Goal: Find specific page/section: Find specific page/section

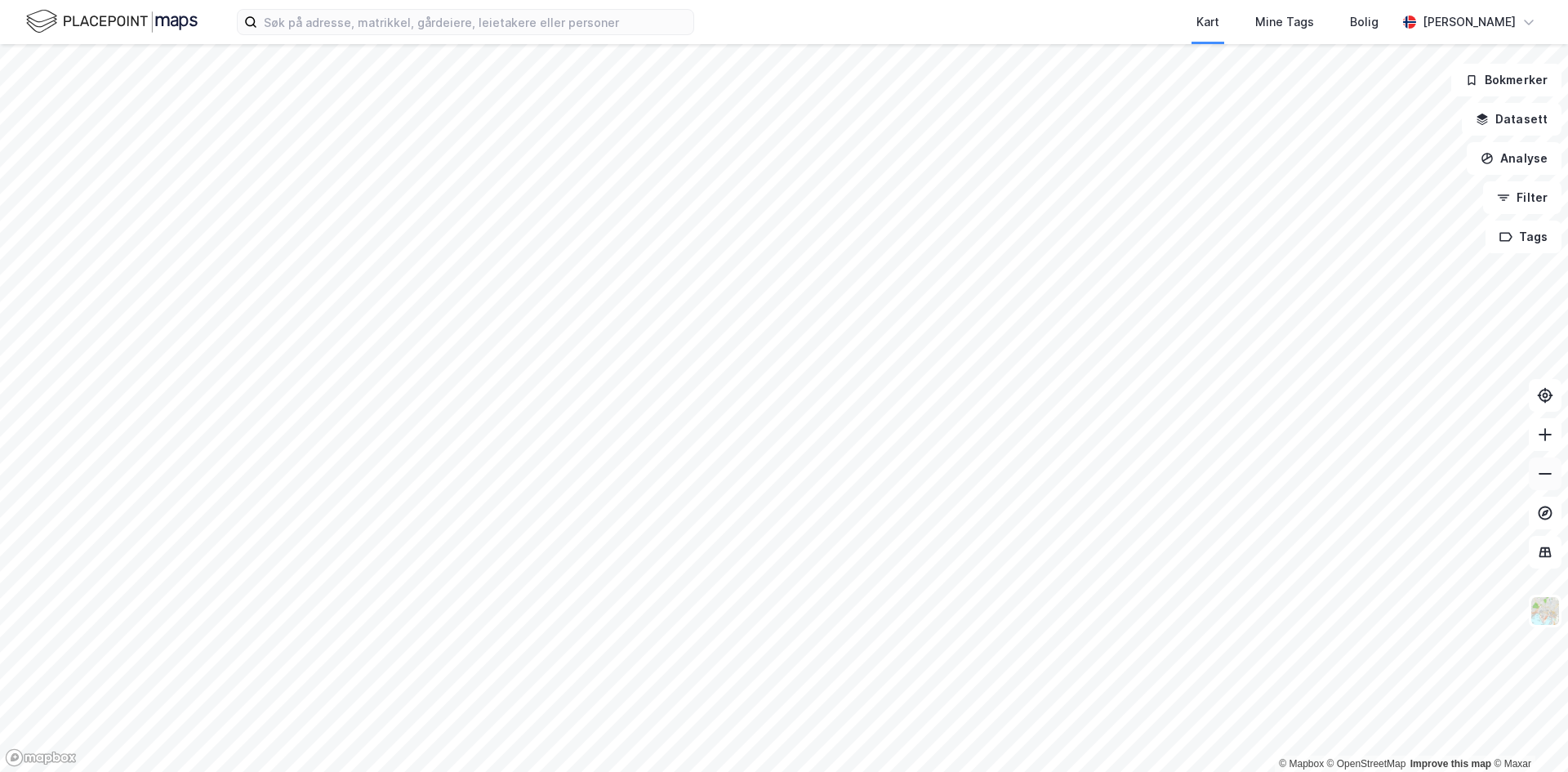
click at [1545, 475] on icon at bounding box center [1545, 473] width 17 height 17
click at [1545, 476] on icon at bounding box center [1545, 473] width 17 height 17
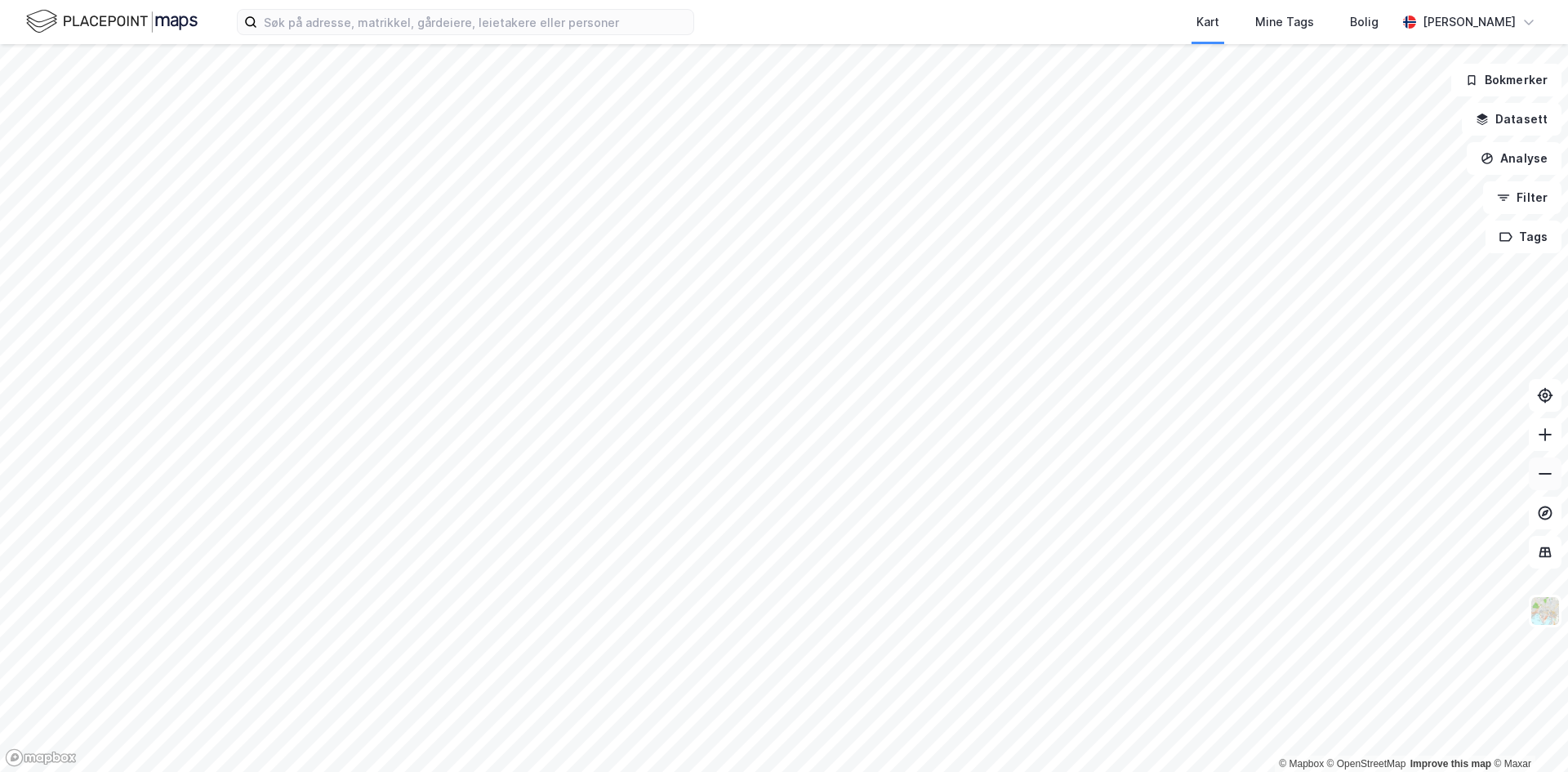
click at [1545, 476] on icon at bounding box center [1545, 473] width 17 height 17
click at [1543, 476] on icon at bounding box center [1545, 473] width 17 height 17
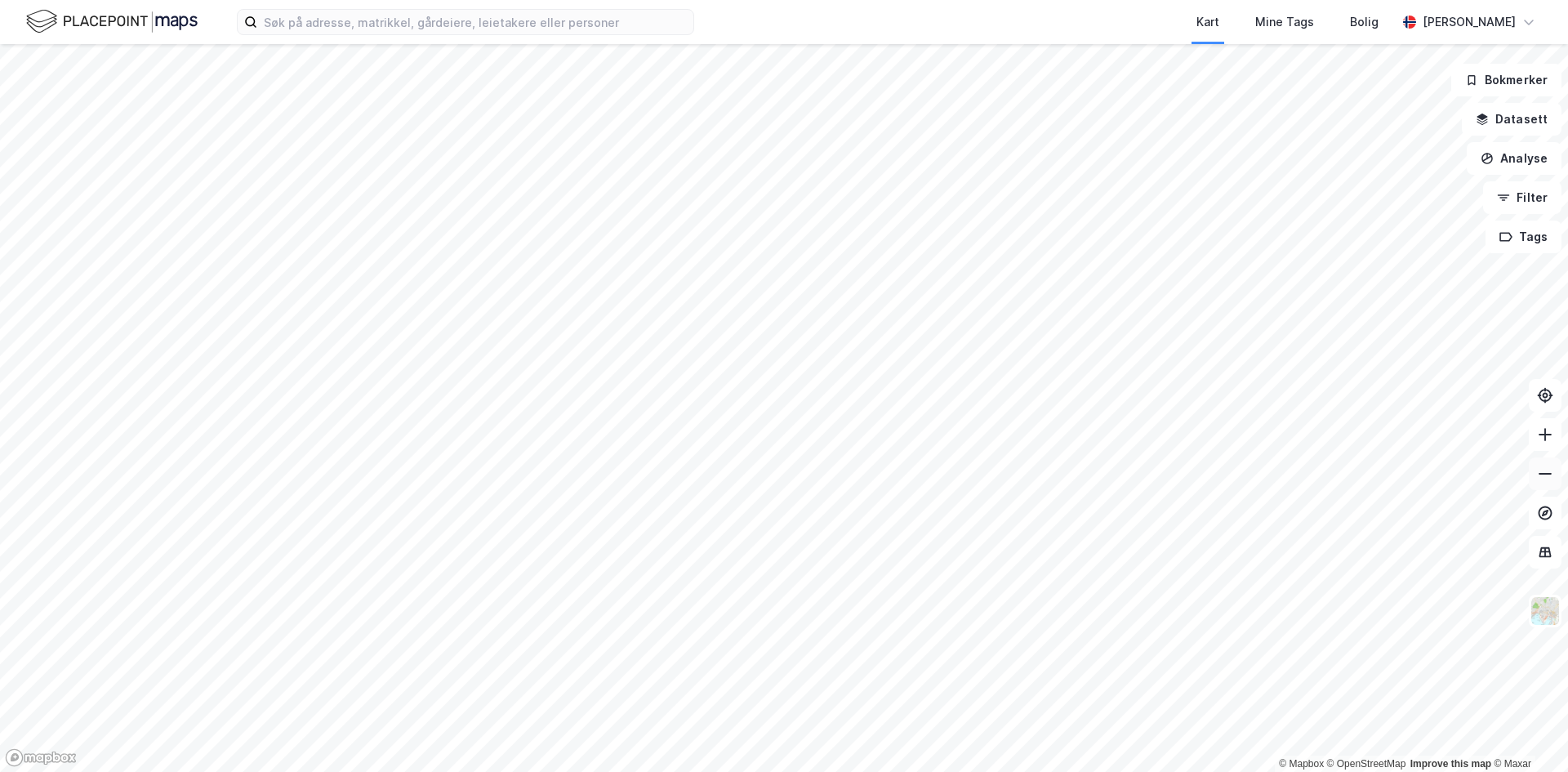
click at [1543, 476] on icon at bounding box center [1545, 473] width 17 height 17
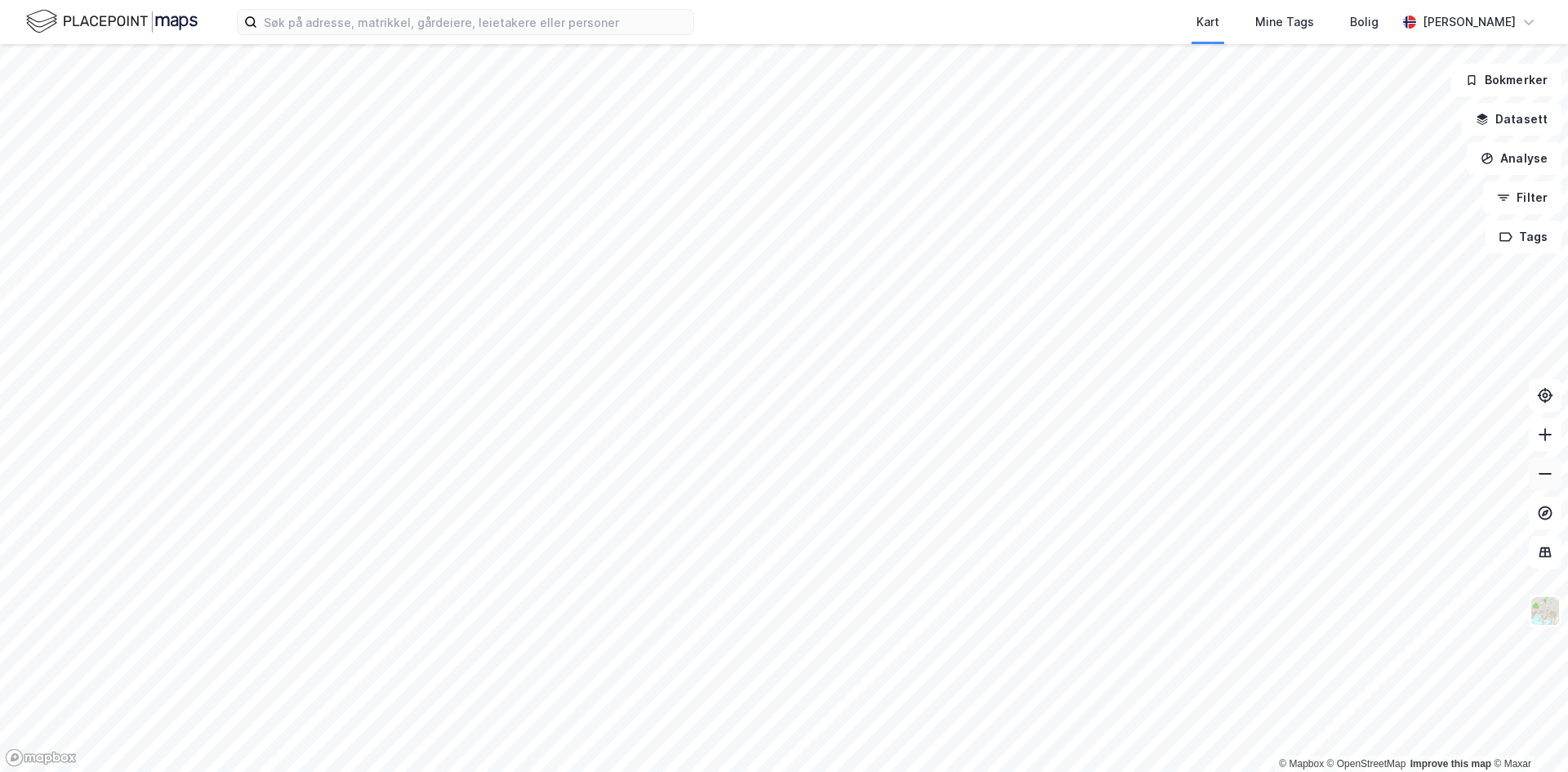
click at [1543, 476] on icon at bounding box center [1545, 473] width 17 height 17
click at [1537, 440] on icon at bounding box center [1545, 434] width 17 height 17
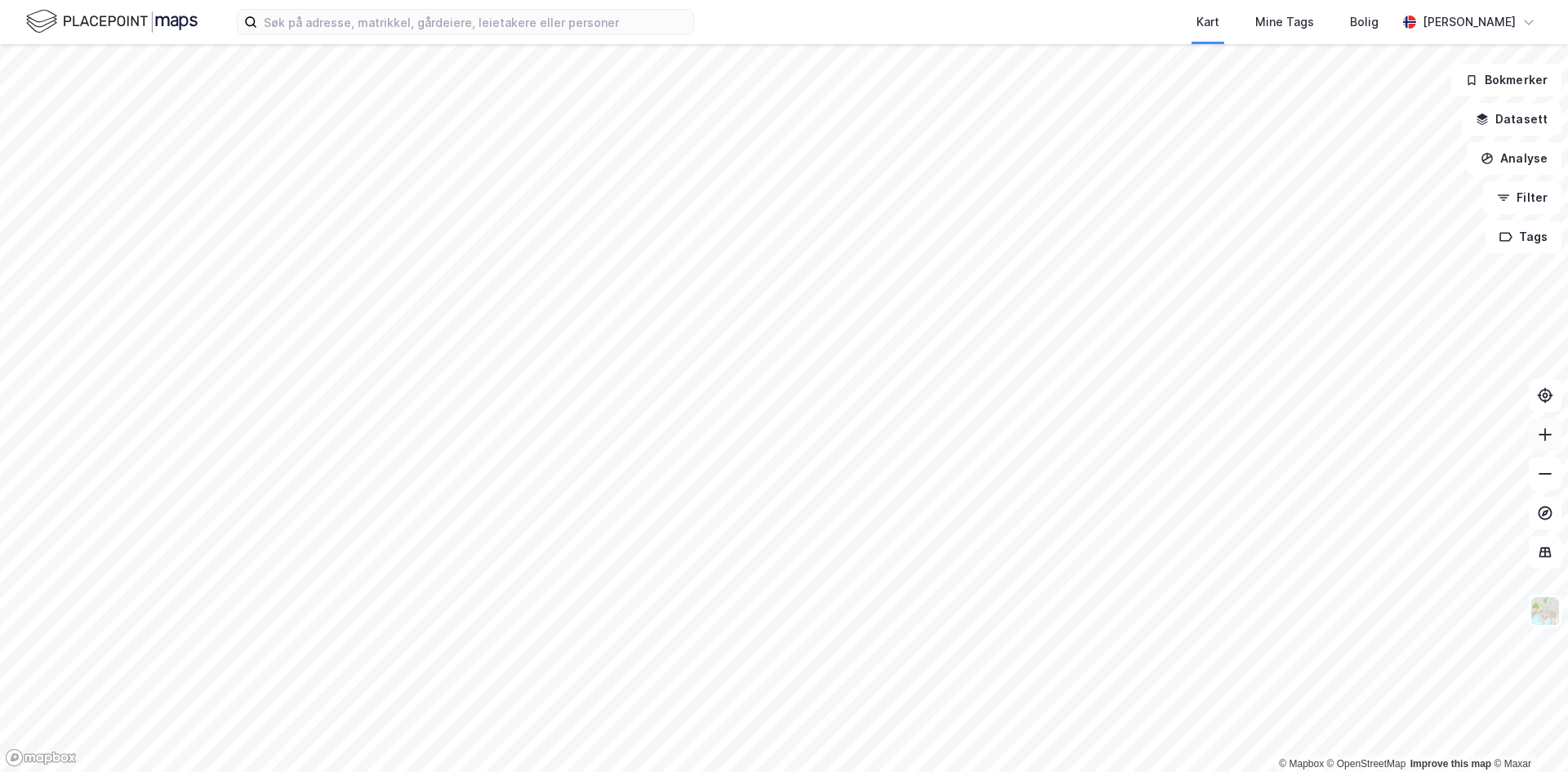
click at [1537, 440] on icon at bounding box center [1545, 434] width 17 height 17
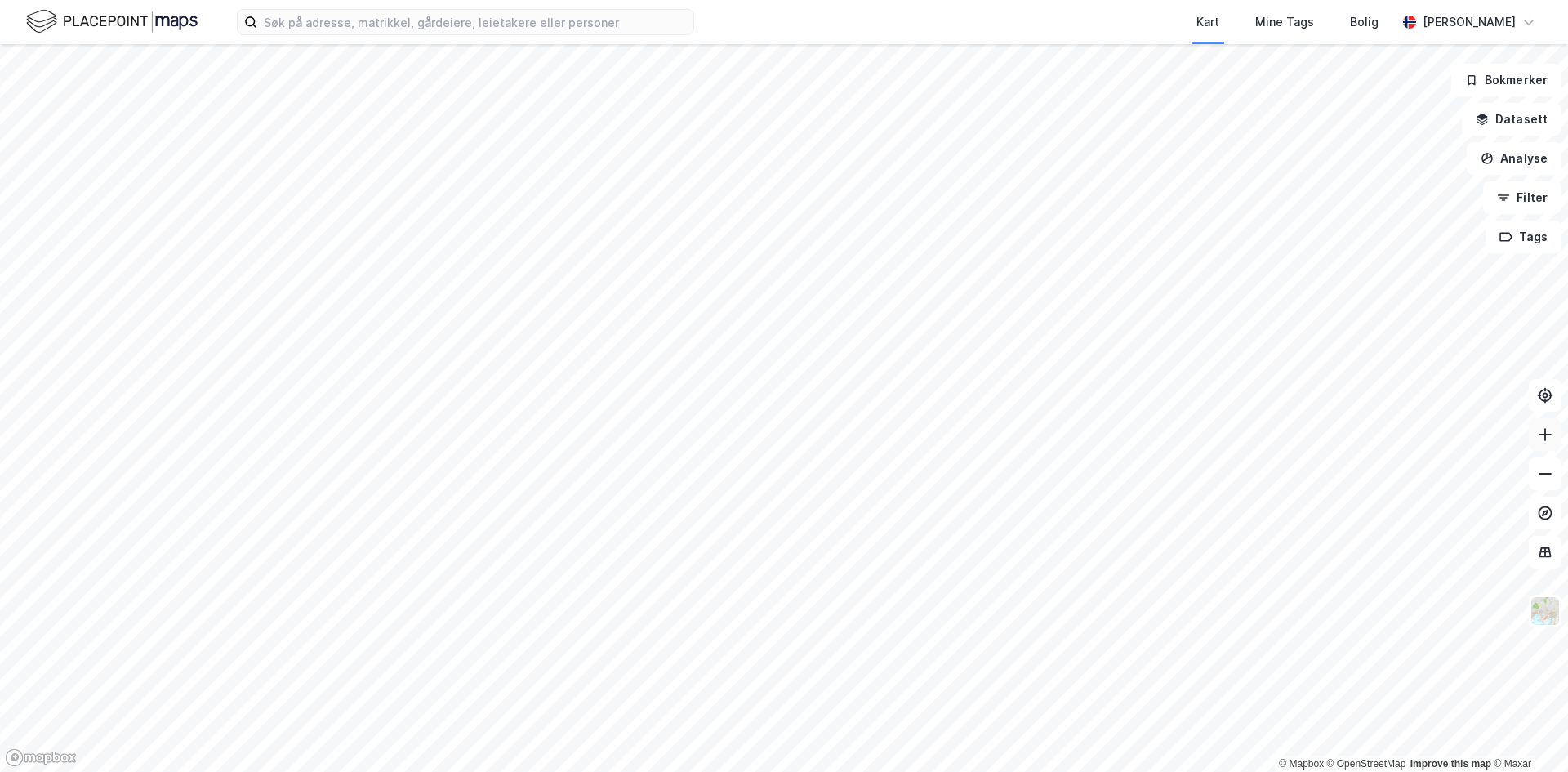
click at [1537, 440] on icon at bounding box center [1545, 434] width 17 height 17
click at [1554, 473] on button at bounding box center [1546, 474] width 33 height 33
click at [409, 8] on div "Kart Mine Tags Bolig [PERSON_NAME]" at bounding box center [784, 21] width 1568 height 44
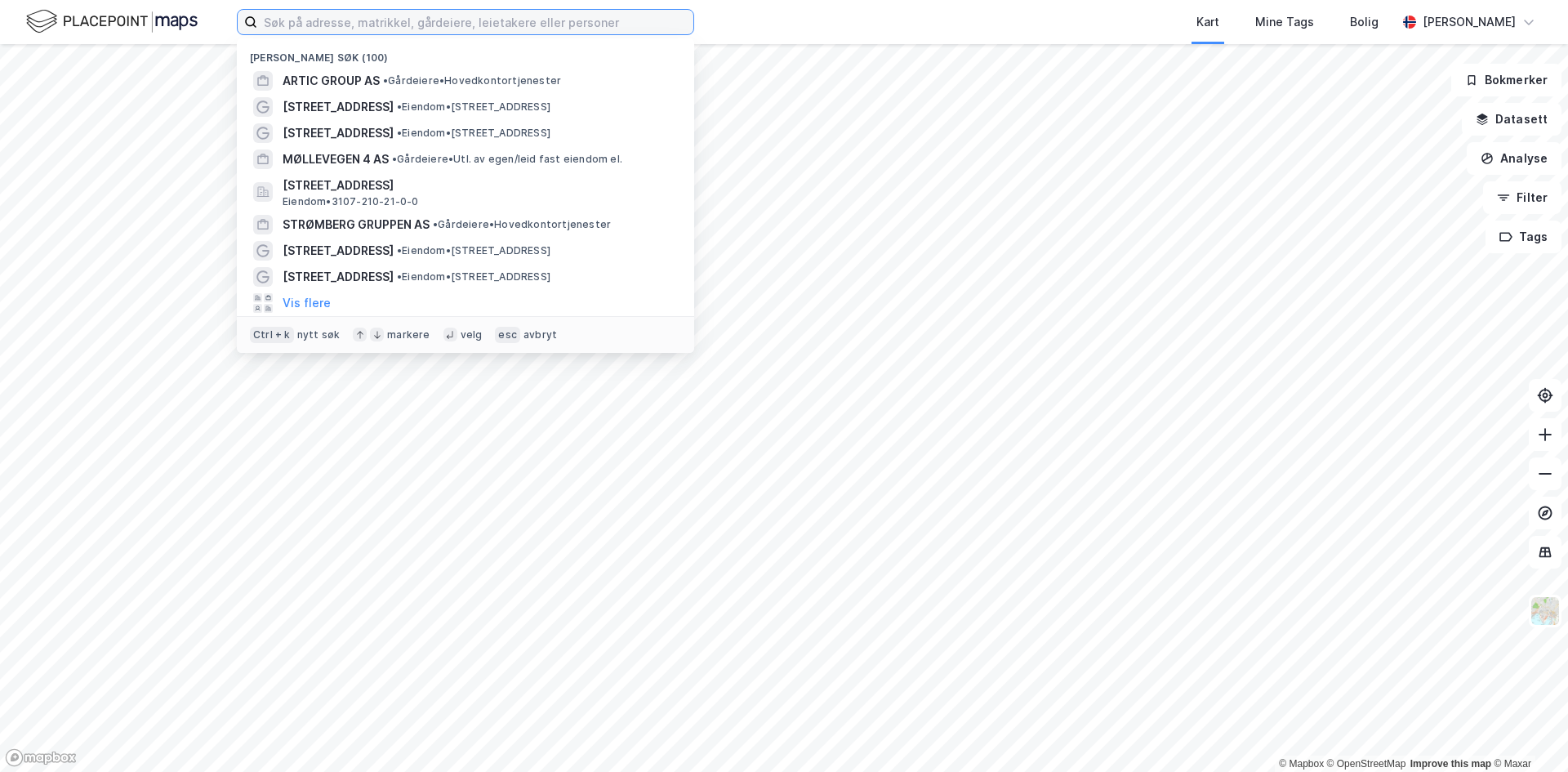
click at [405, 13] on input at bounding box center [475, 21] width 436 height 24
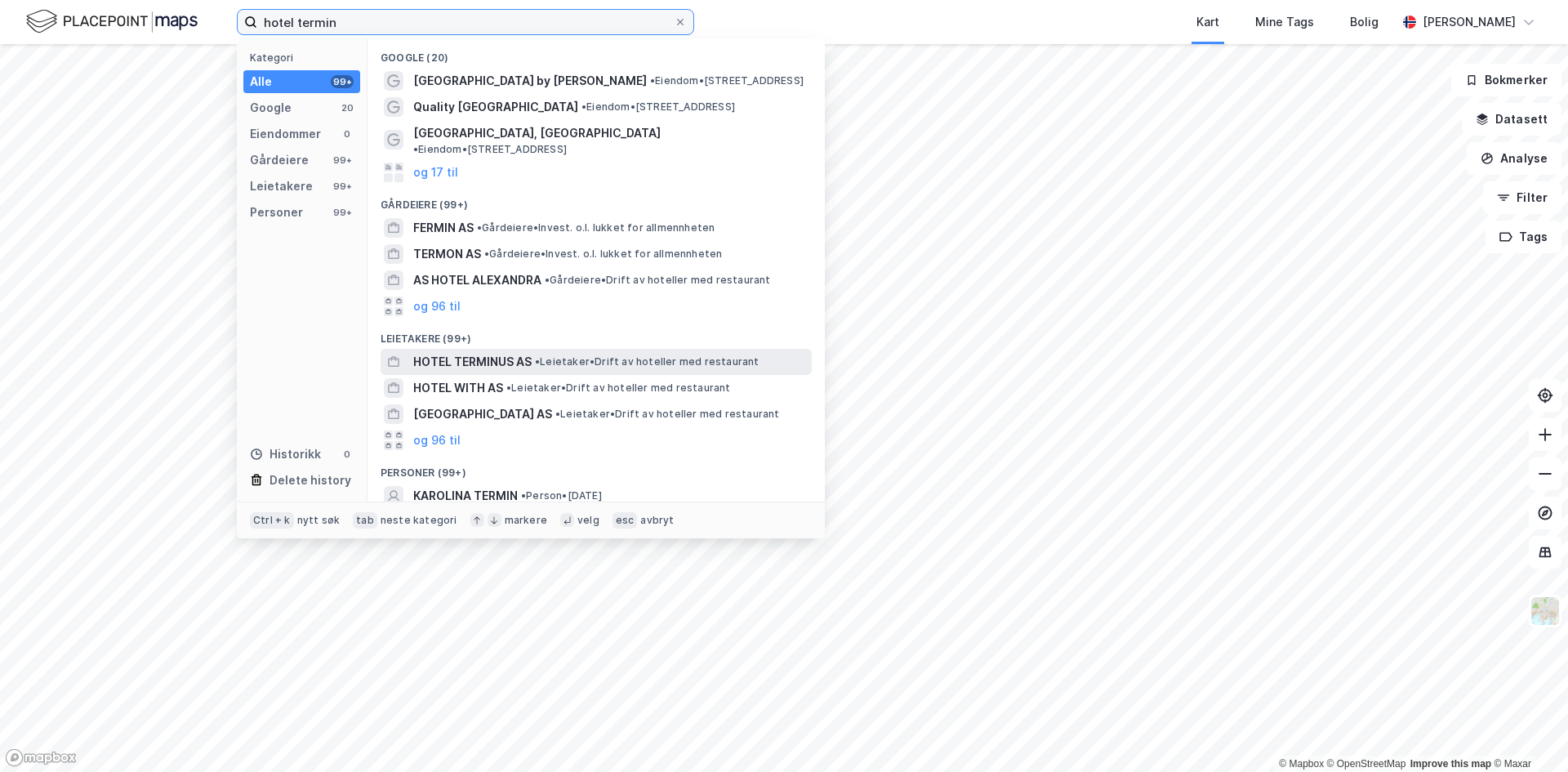
type input "hotel termin"
click at [526, 357] on span "HOTEL TERMINUS AS" at bounding box center [473, 362] width 119 height 19
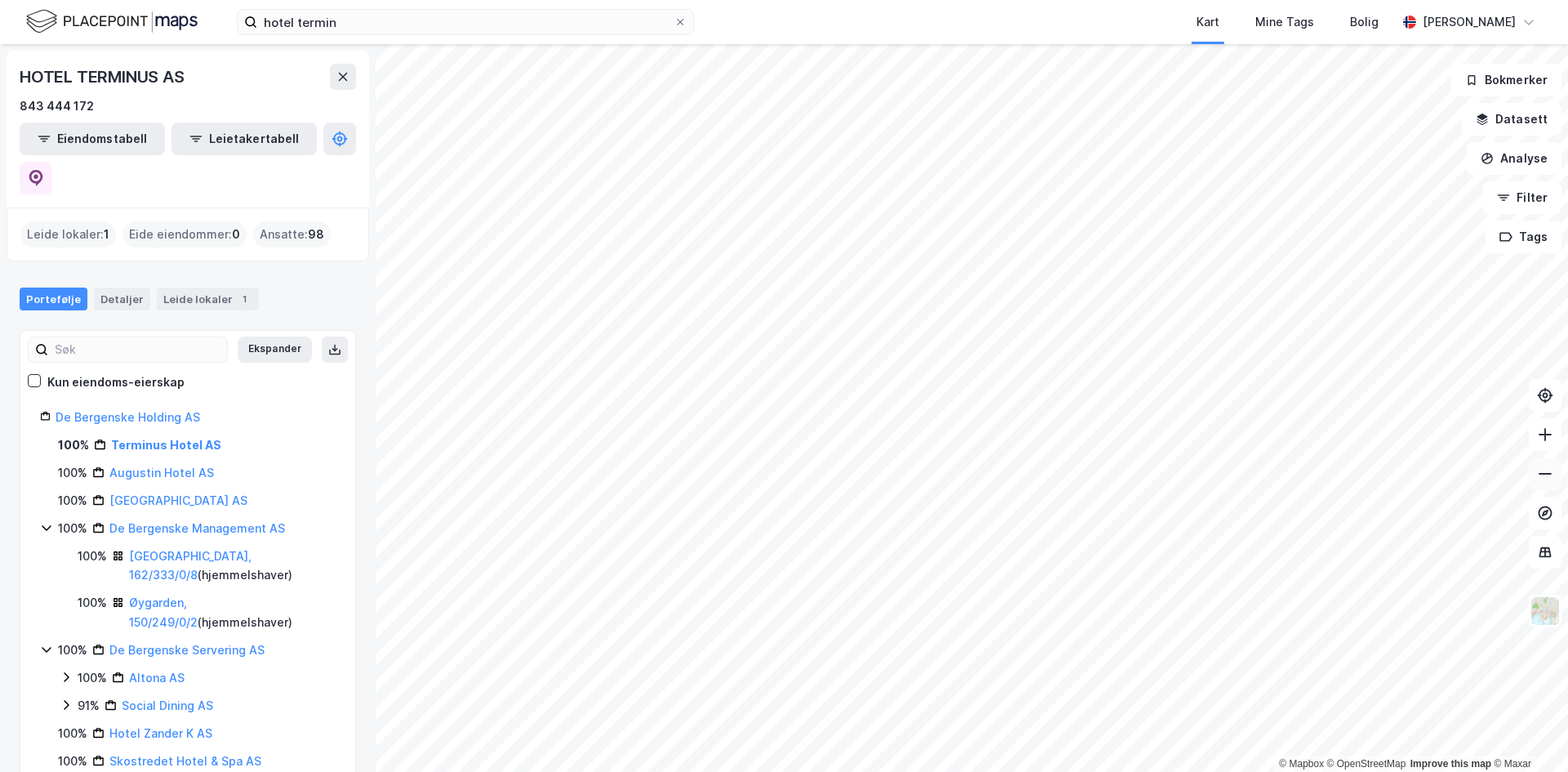
click at [1548, 479] on icon at bounding box center [1545, 473] width 17 height 17
click at [1543, 478] on icon at bounding box center [1545, 473] width 17 height 17
click at [1545, 435] on icon at bounding box center [1545, 434] width 17 height 17
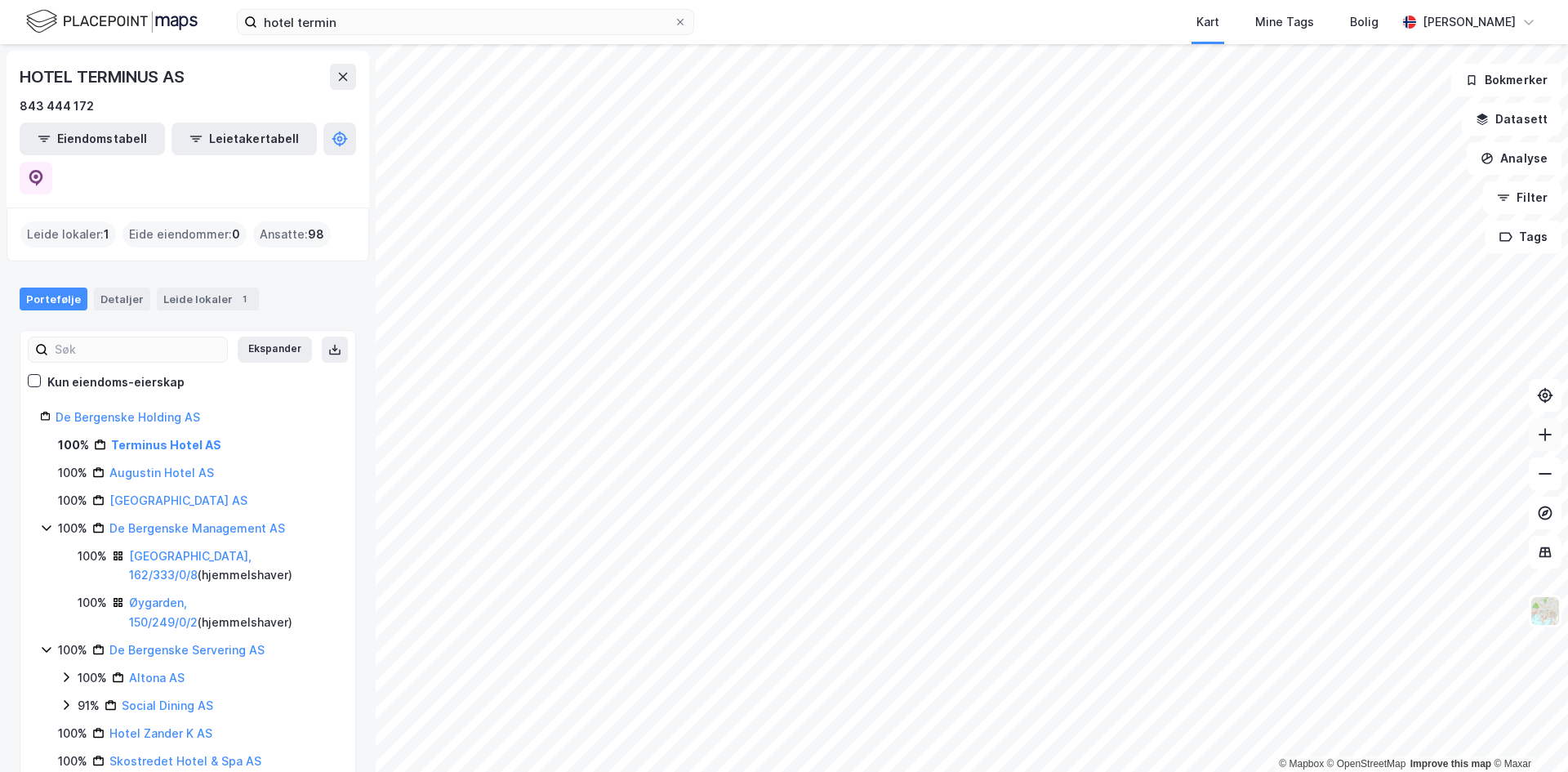
click at [1545, 435] on icon at bounding box center [1545, 434] width 17 height 17
click at [1543, 466] on icon at bounding box center [1545, 473] width 17 height 17
click at [292, 43] on div "hotel termin Kart Mine Tags Bolig [PERSON_NAME]" at bounding box center [784, 21] width 1568 height 44
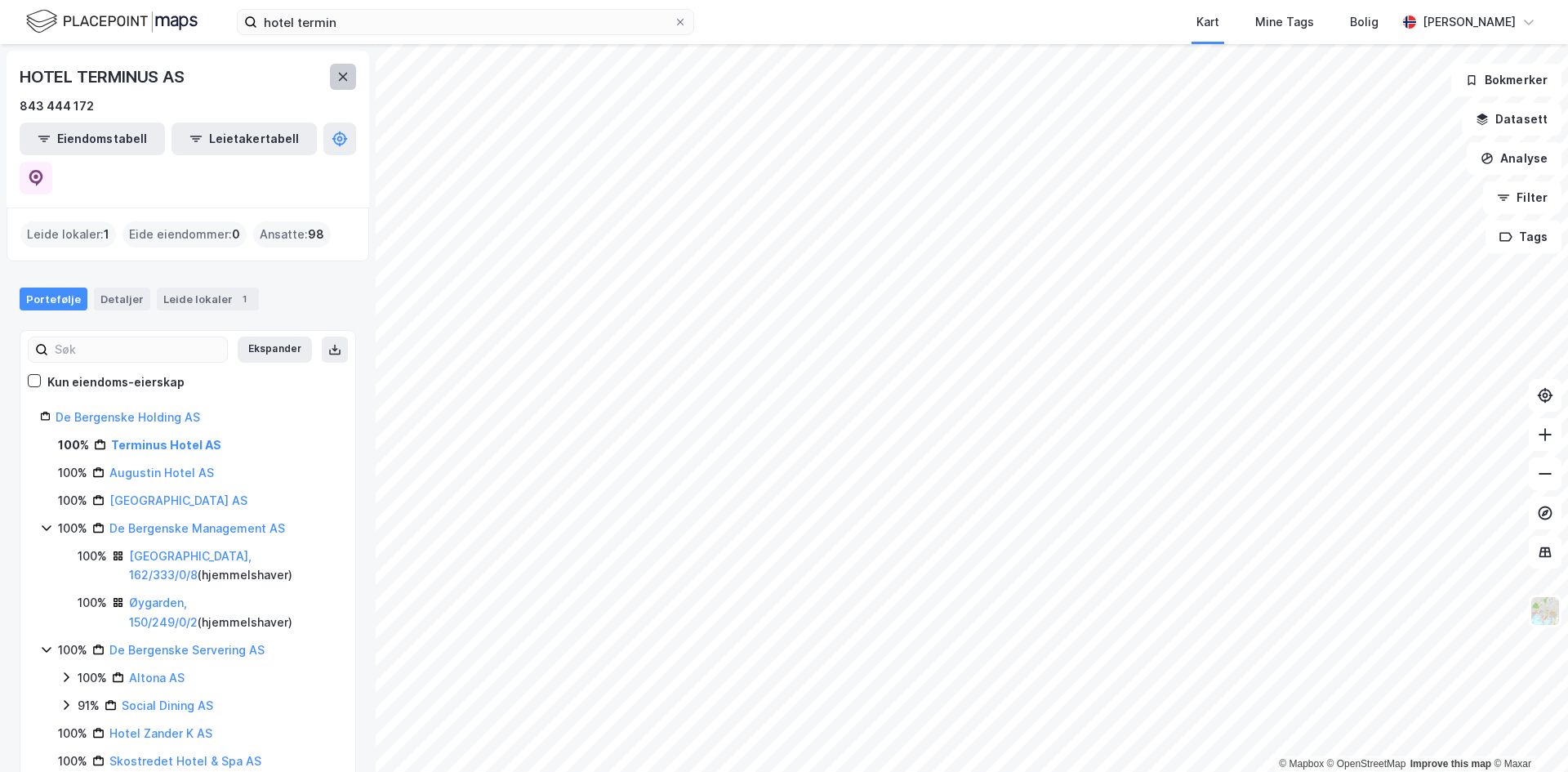
click at [341, 69] on button at bounding box center [343, 76] width 26 height 26
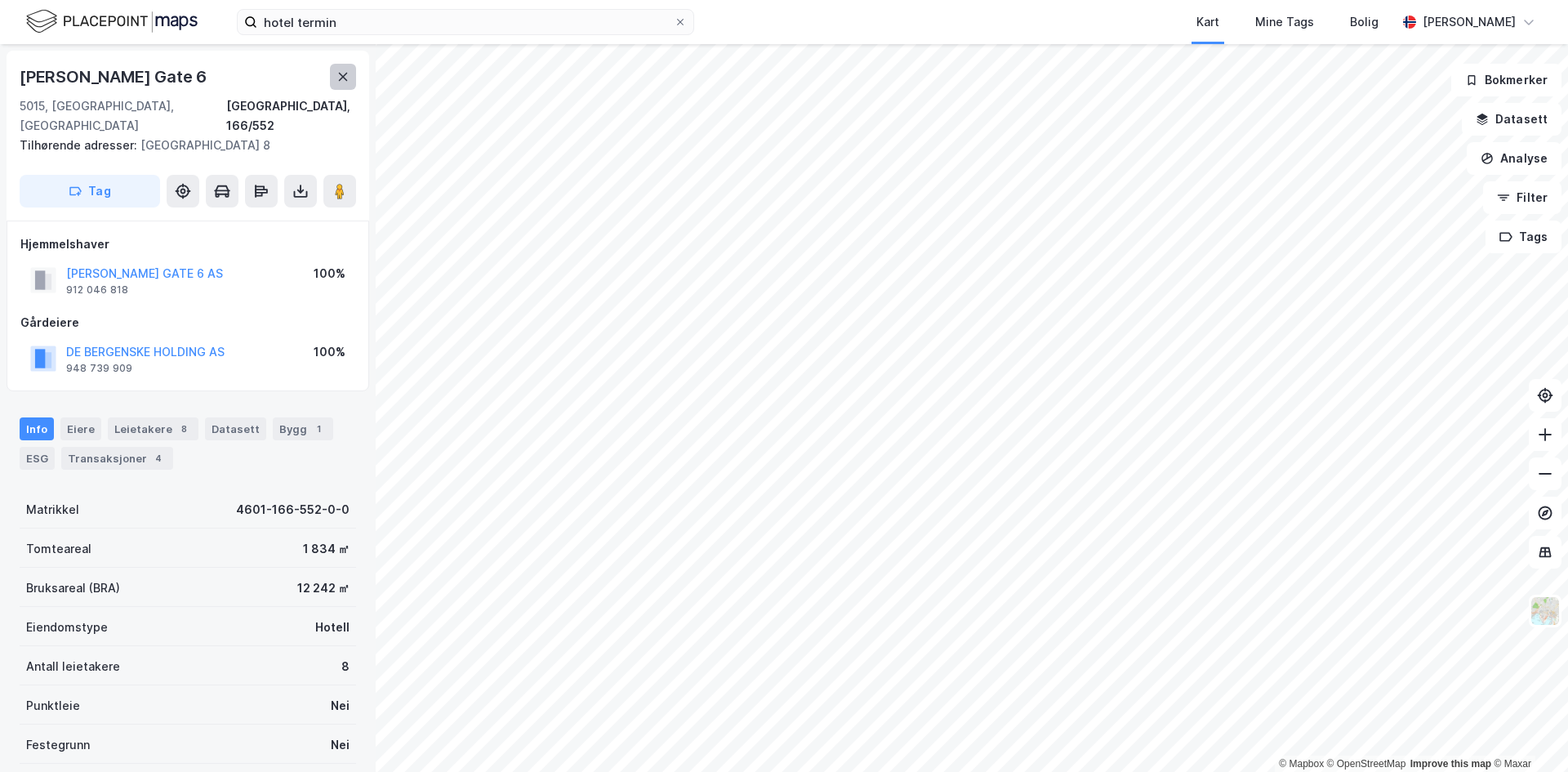
click at [346, 74] on icon at bounding box center [343, 77] width 9 height 8
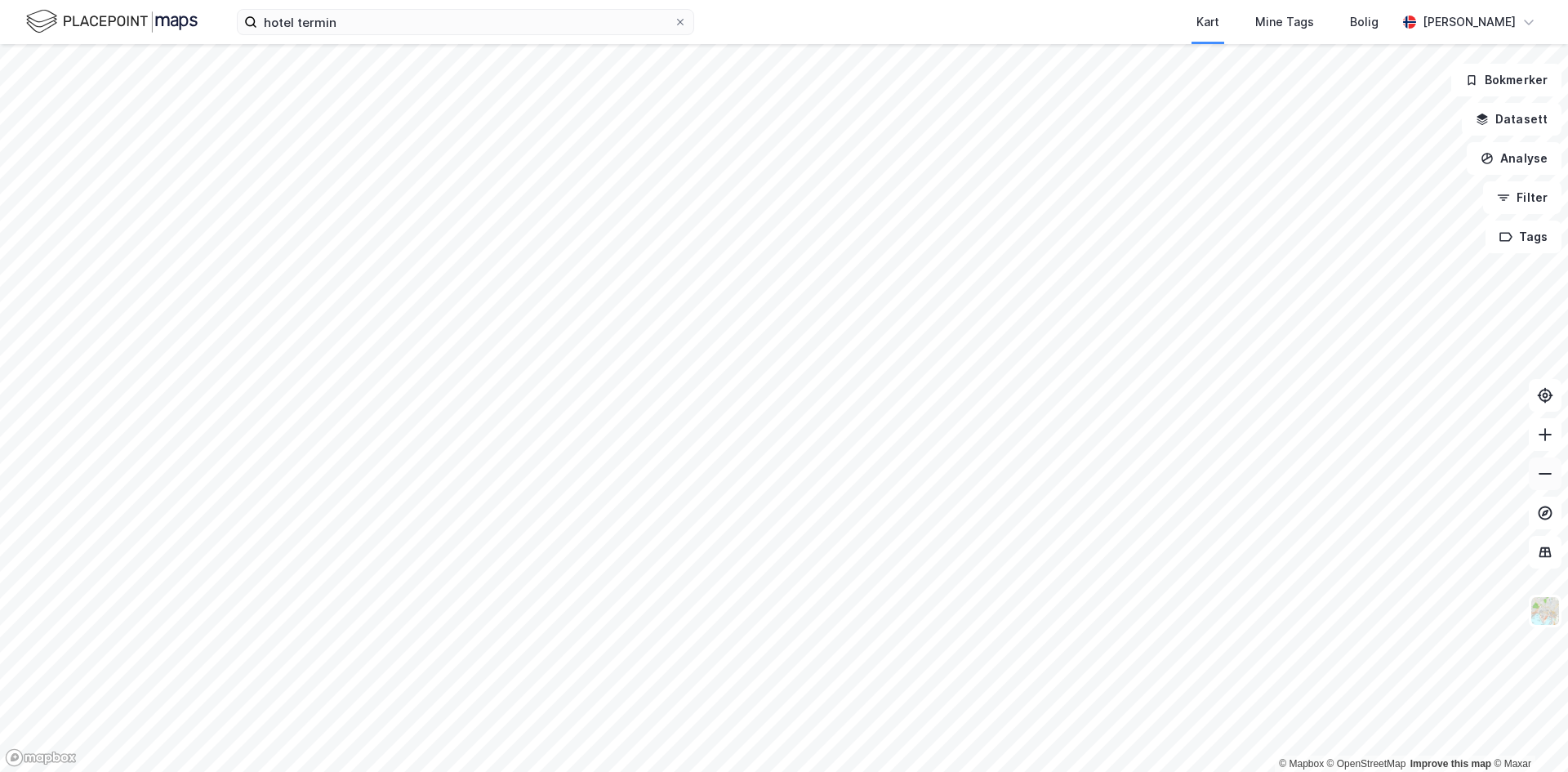
click at [1546, 479] on icon at bounding box center [1545, 473] width 17 height 17
click at [1543, 478] on icon at bounding box center [1545, 473] width 17 height 17
click at [1542, 477] on icon at bounding box center [1545, 473] width 17 height 17
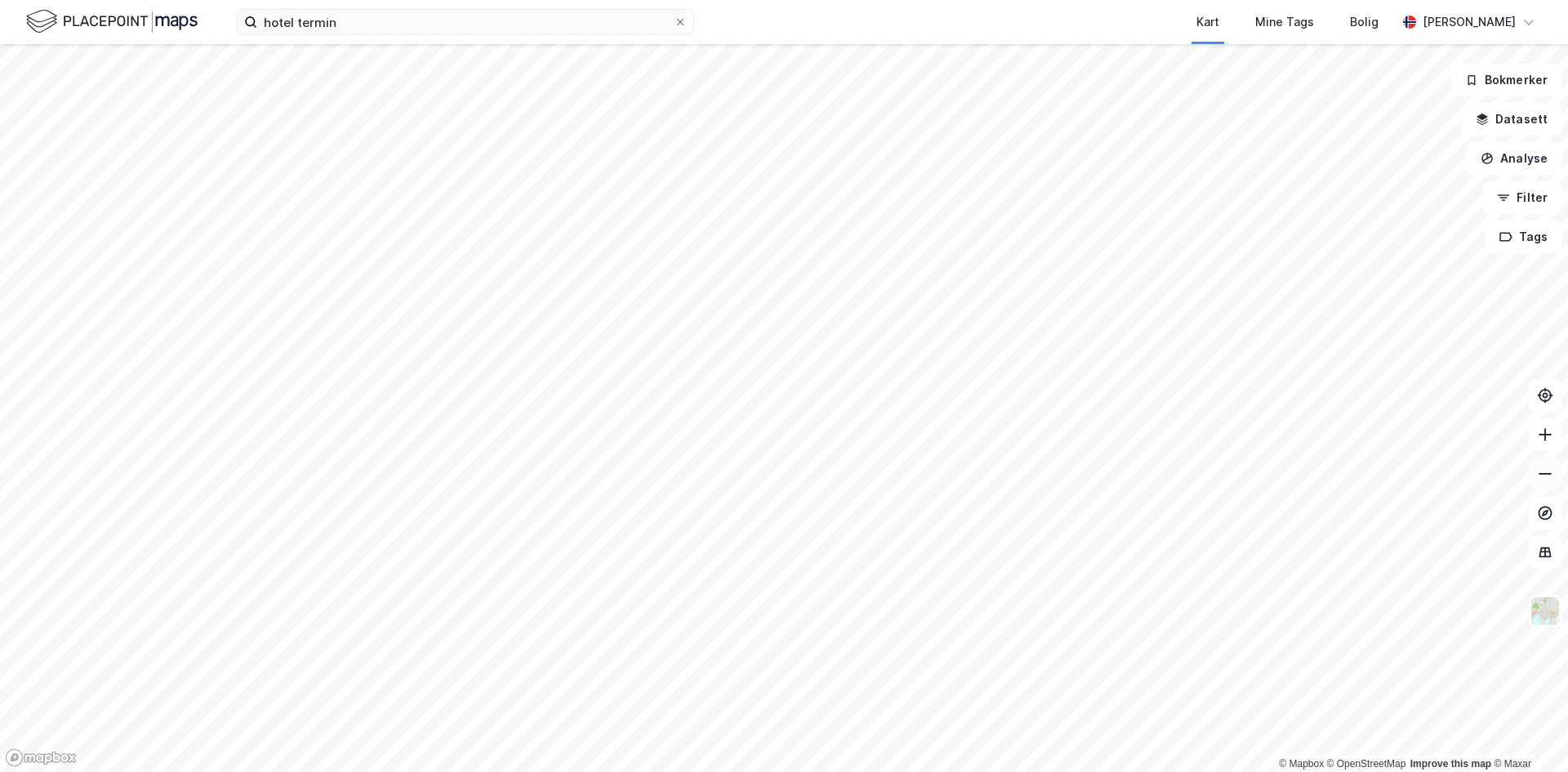
click at [1542, 477] on icon at bounding box center [1545, 473] width 17 height 17
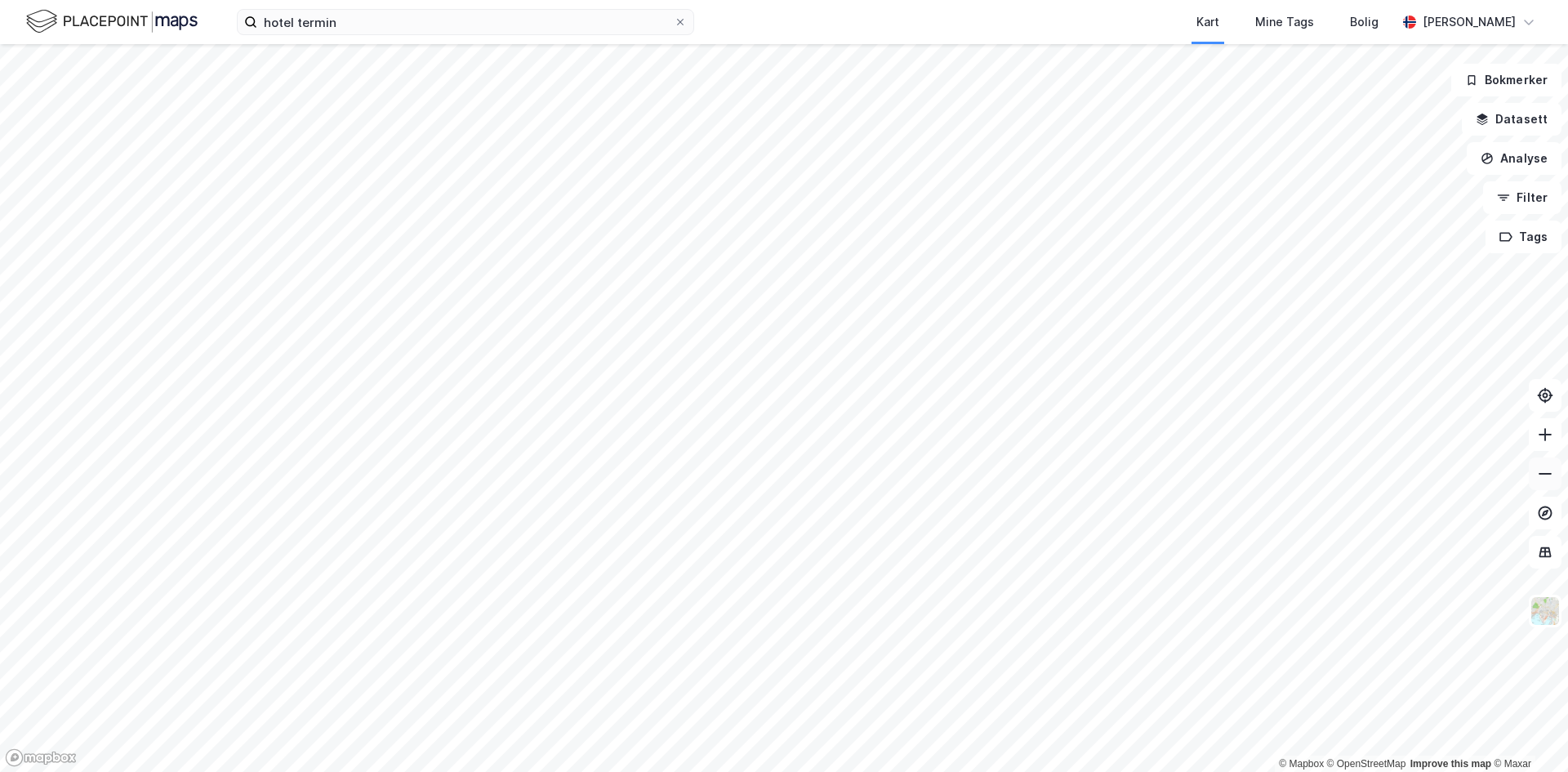
click at [1542, 477] on icon at bounding box center [1545, 473] width 17 height 17
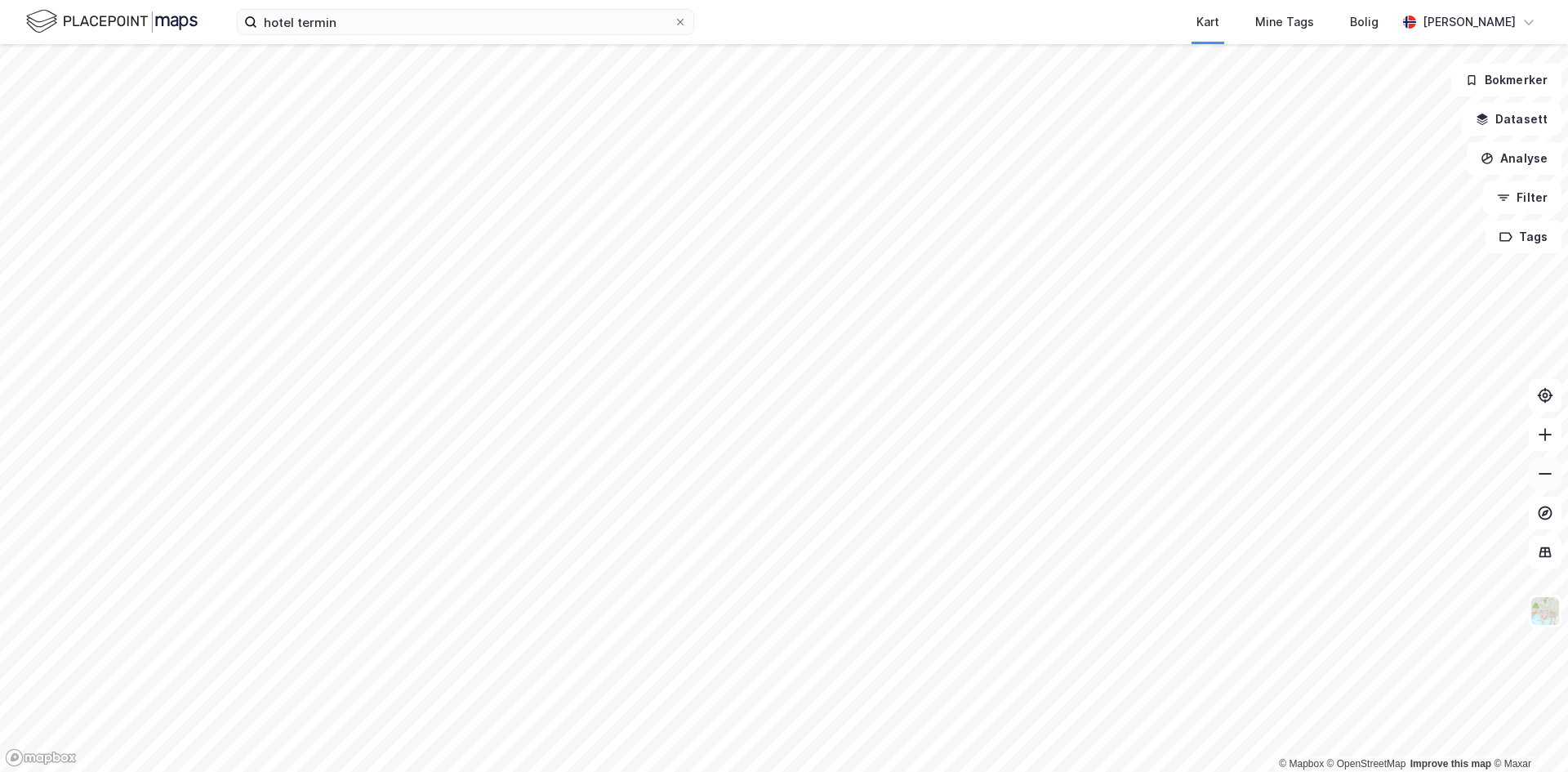
click at [1542, 477] on icon at bounding box center [1545, 473] width 17 height 17
click at [1542, 444] on button at bounding box center [1546, 435] width 33 height 33
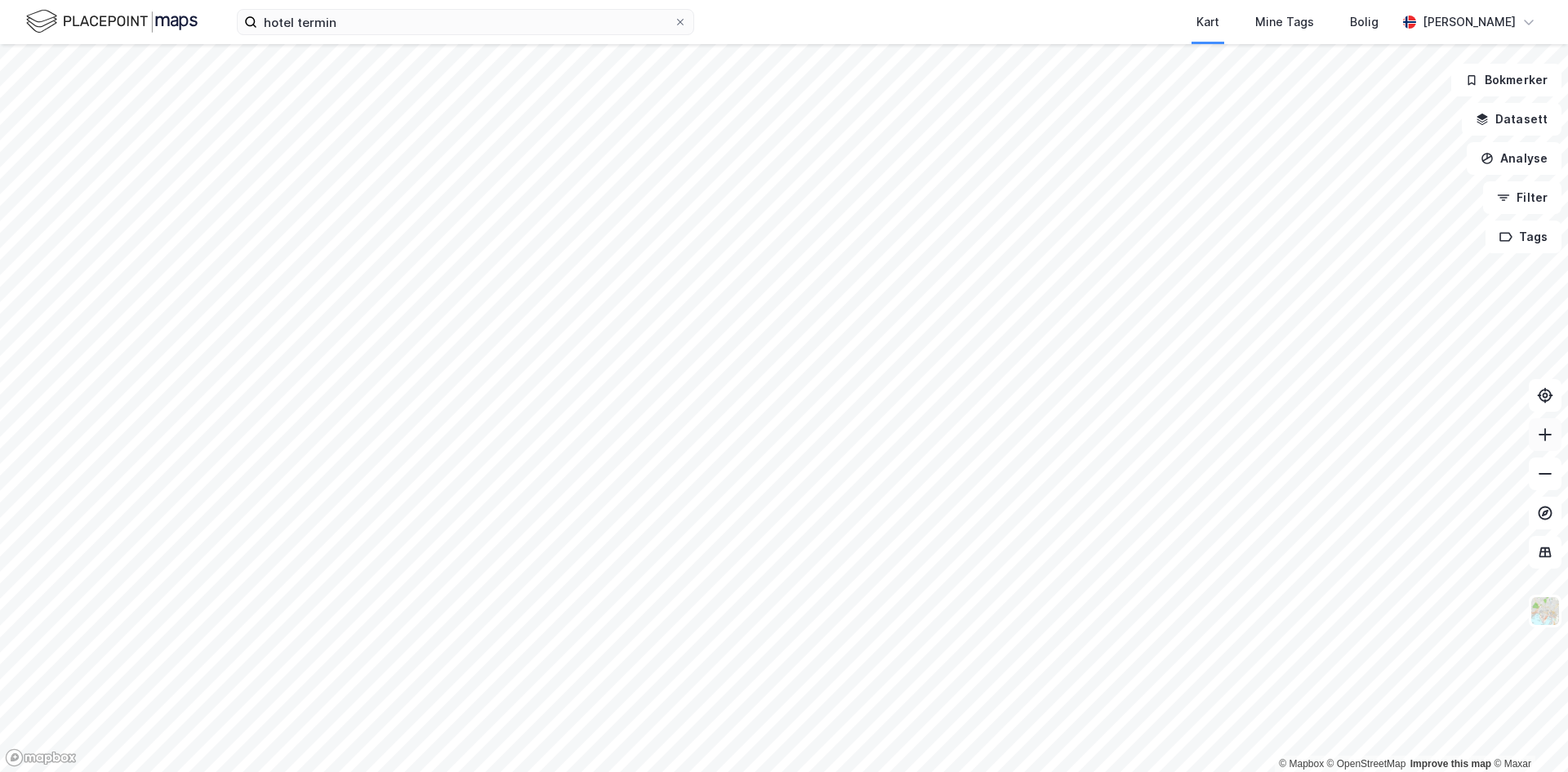
click at [1542, 444] on button at bounding box center [1546, 435] width 33 height 33
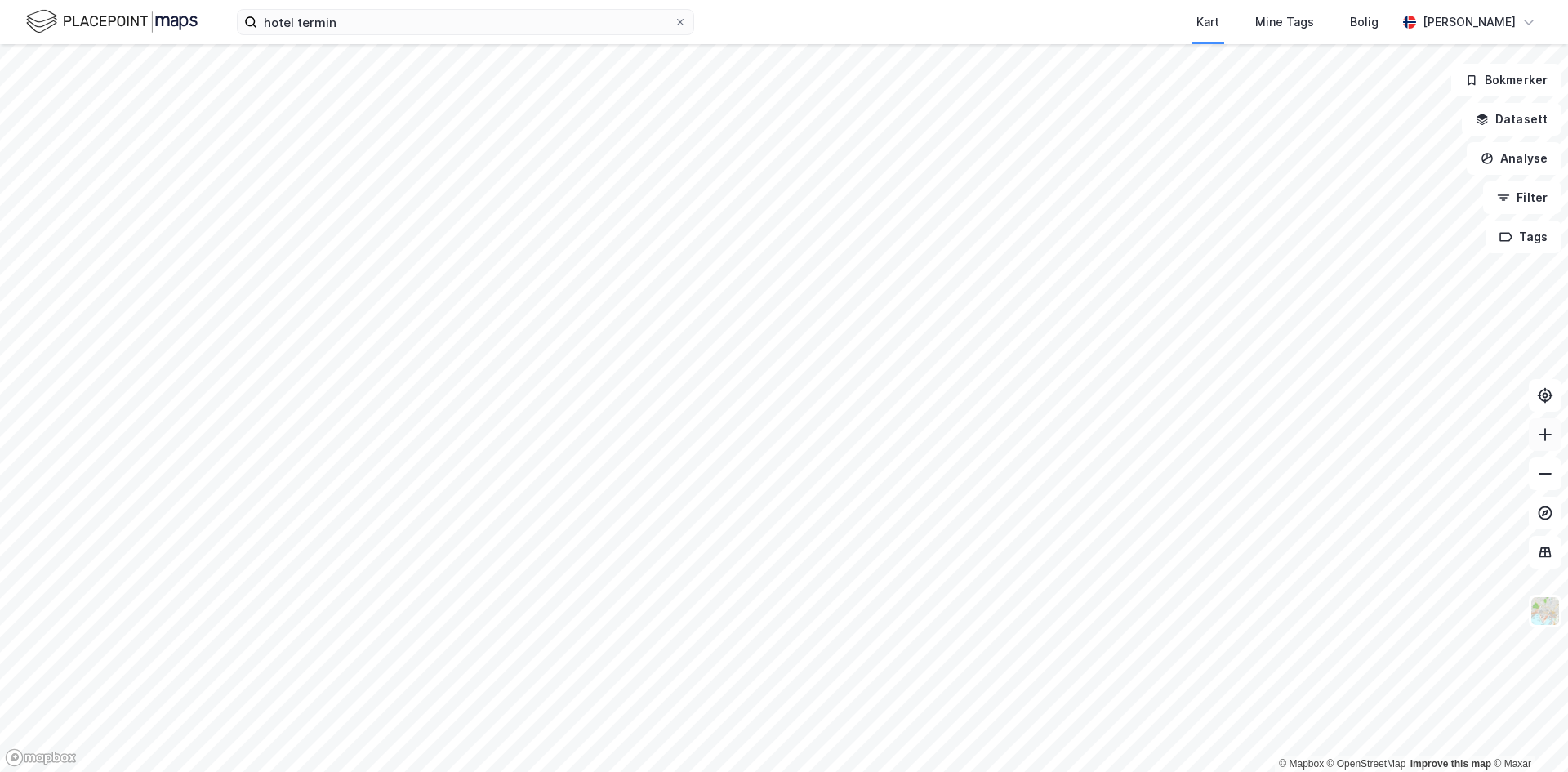
click at [1542, 444] on button at bounding box center [1546, 435] width 33 height 33
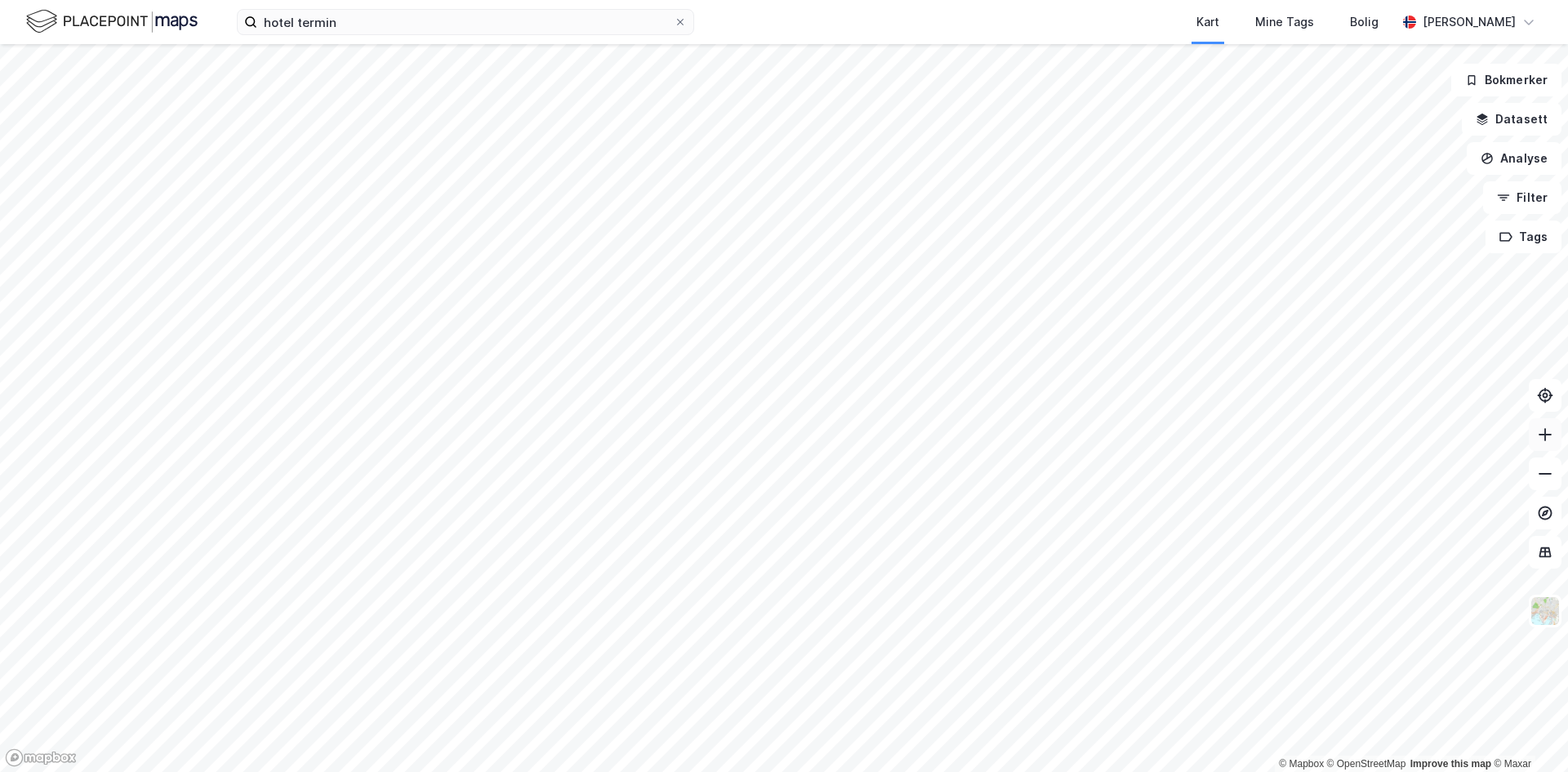
click at [1542, 444] on button at bounding box center [1546, 435] width 33 height 33
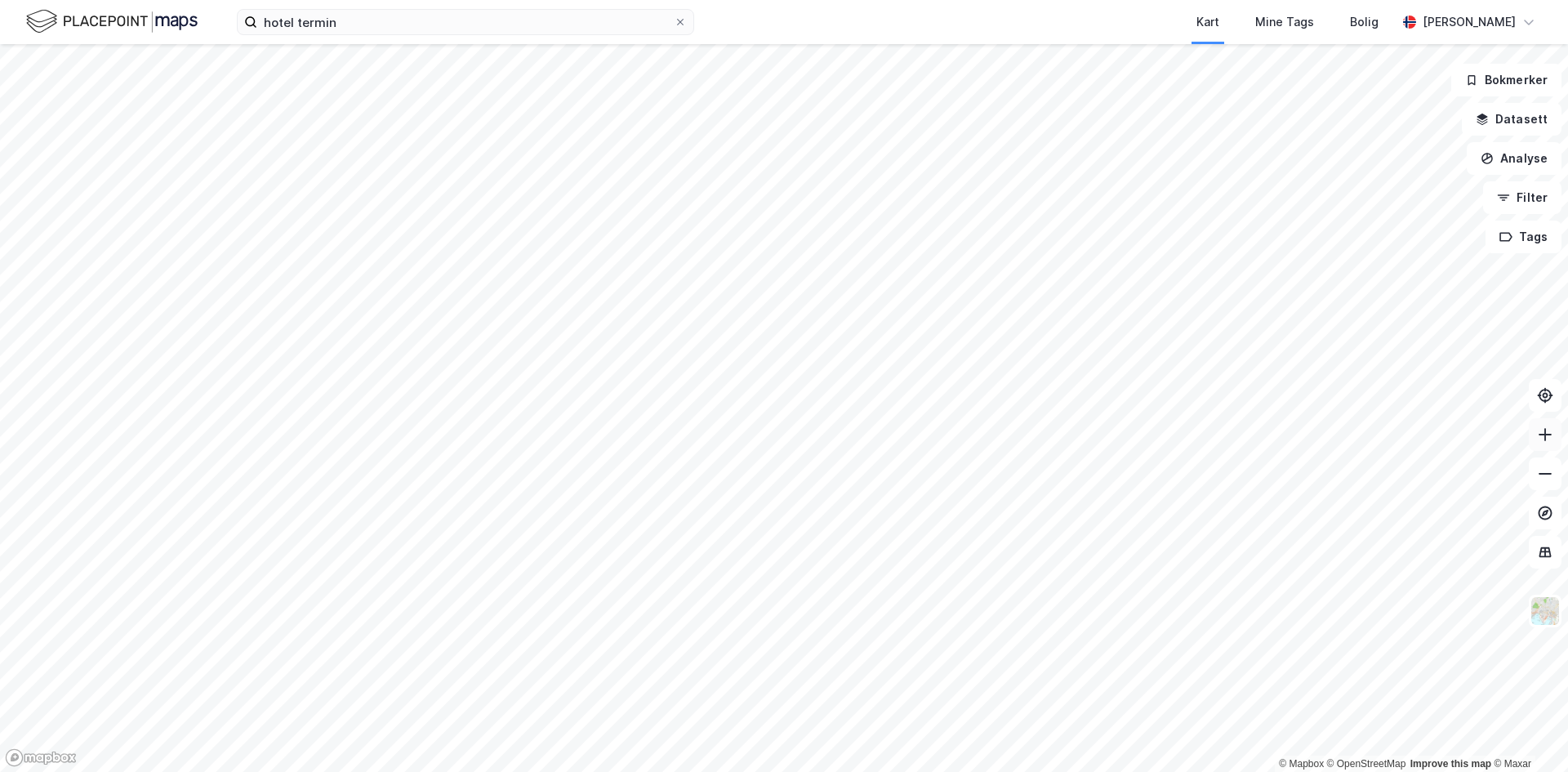
click at [1542, 444] on button at bounding box center [1546, 435] width 33 height 33
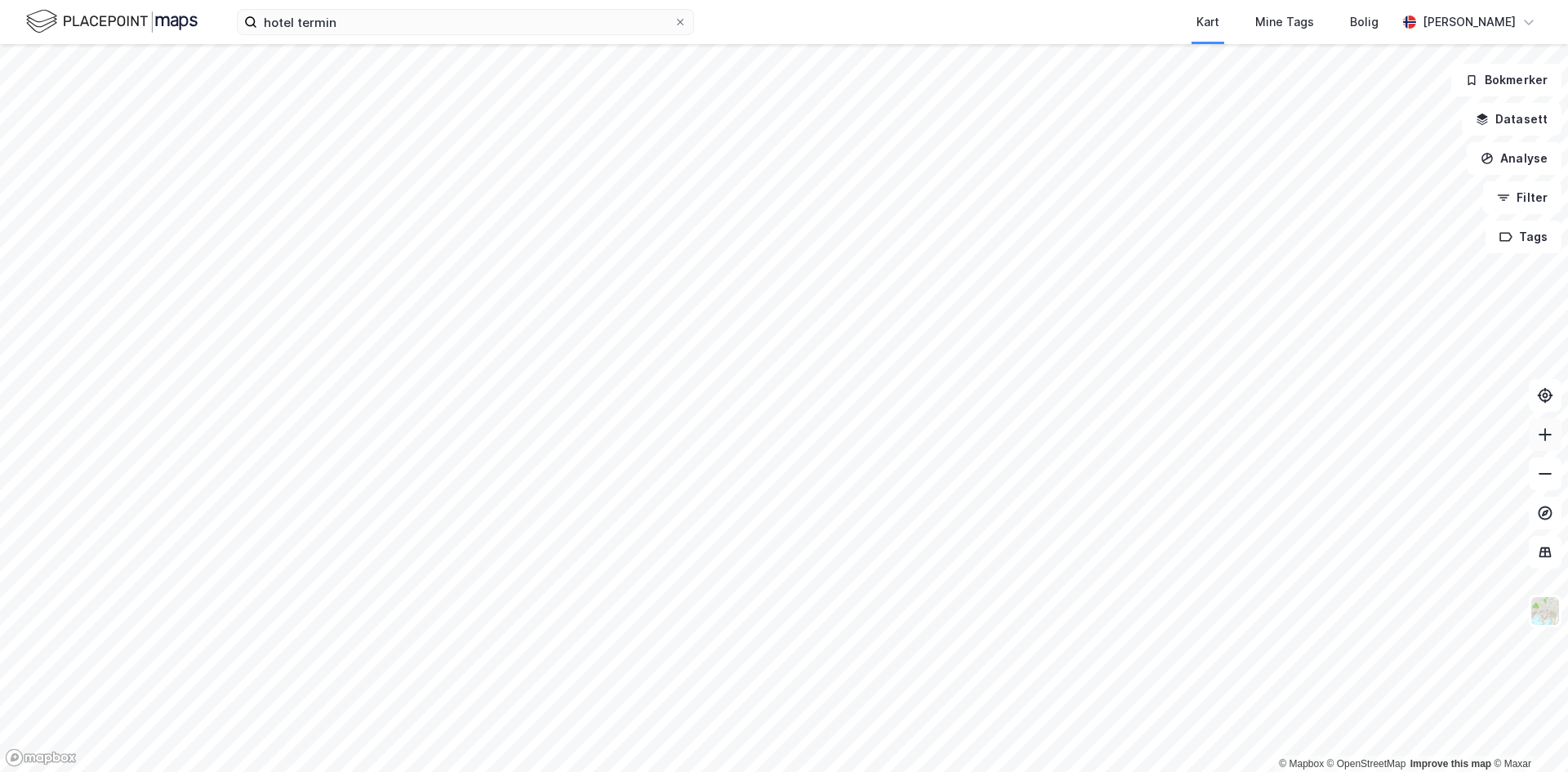
click at [1542, 444] on button at bounding box center [1546, 435] width 33 height 33
click at [1545, 548] on icon at bounding box center [1546, 551] width 13 height 11
